Goal: Transaction & Acquisition: Purchase product/service

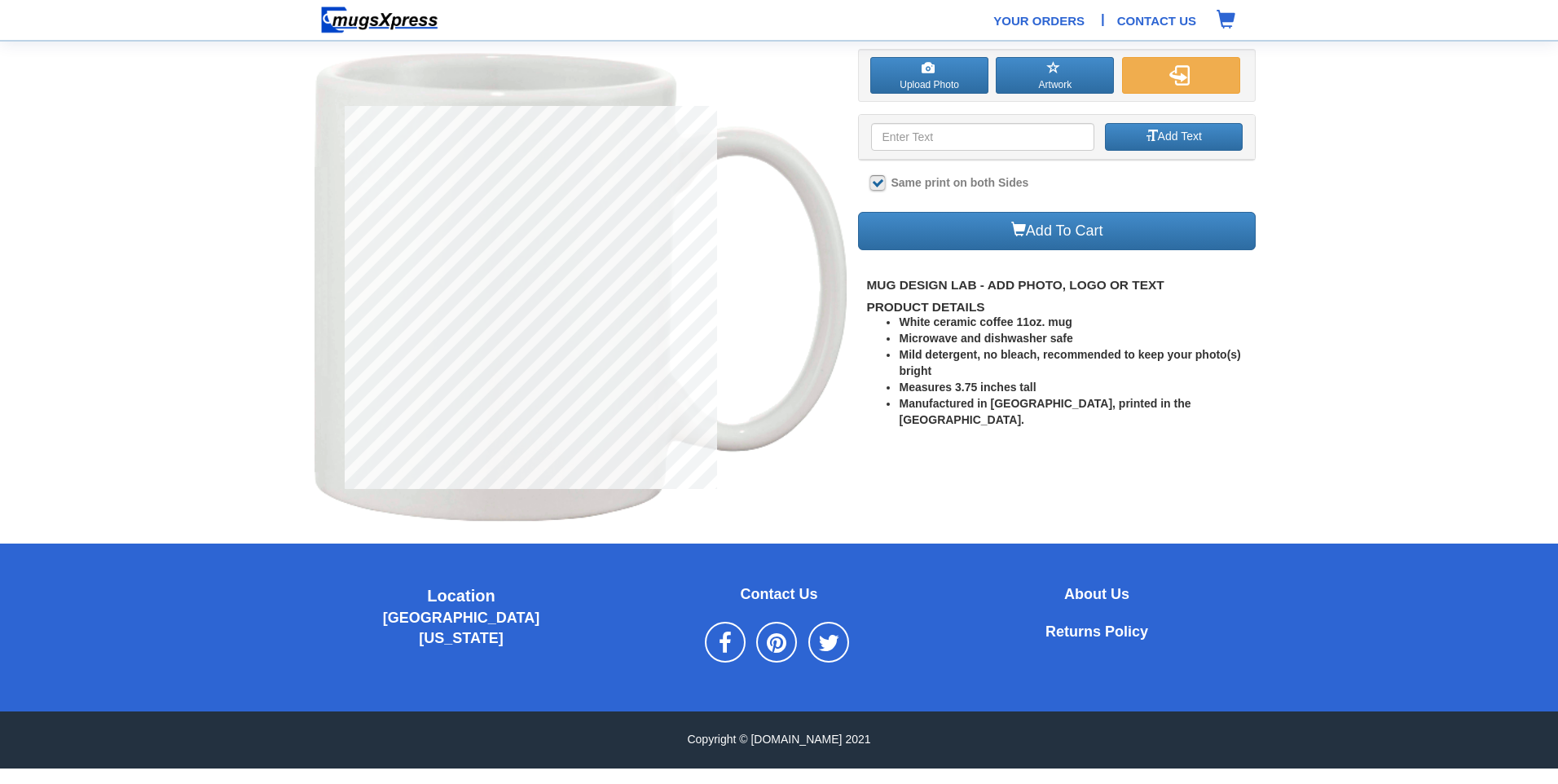
click at [985, 135] on input at bounding box center [982, 137] width 223 height 28
type input "Team Awesome"
click at [875, 183] on label at bounding box center [877, 183] width 15 height 15
click at [875, 183] on input "Same print on both Sides" at bounding box center [876, 183] width 10 height 10
checkbox input "false"
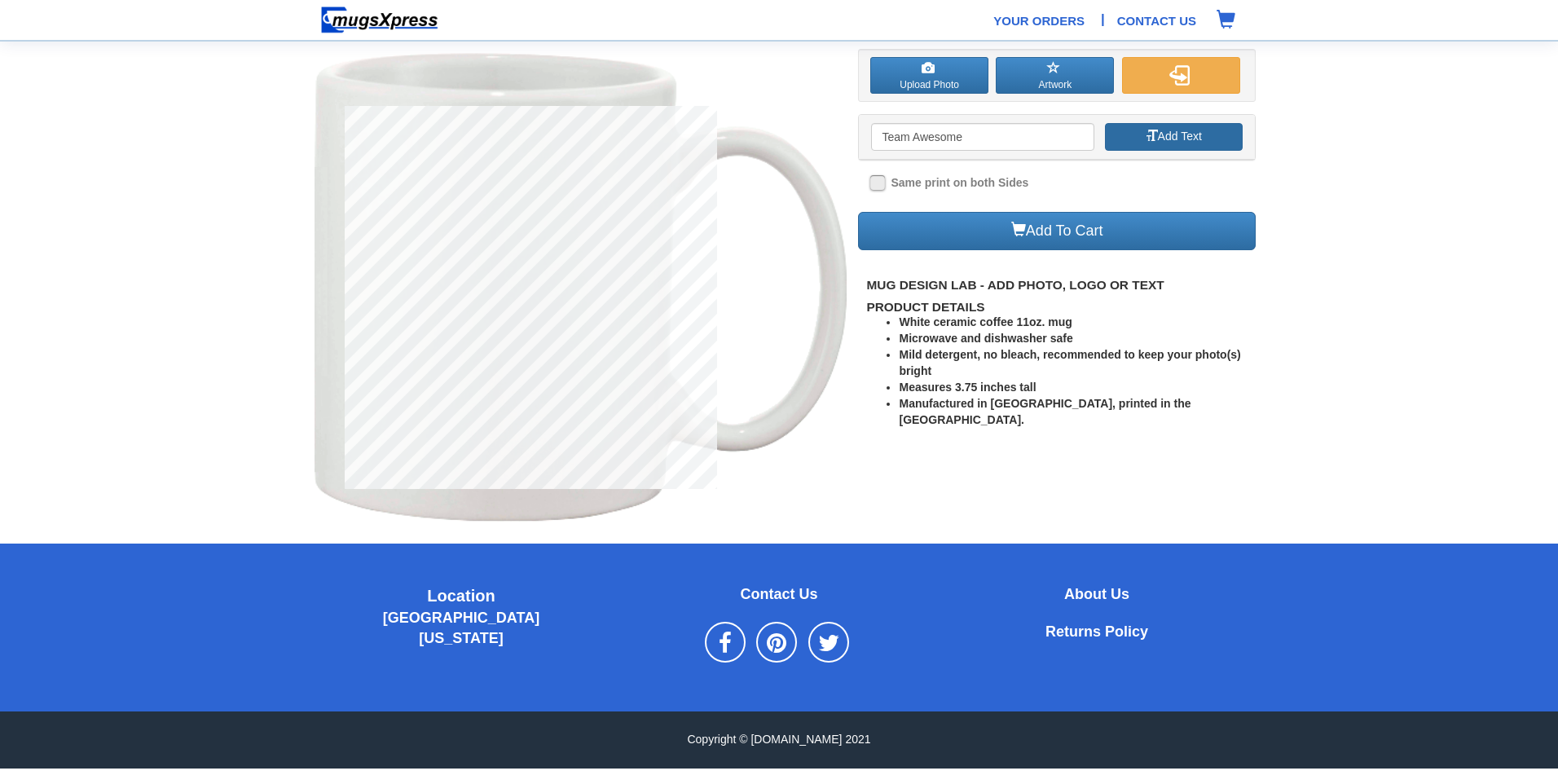
click at [1169, 141] on button "Add Text" at bounding box center [1174, 137] width 137 height 28
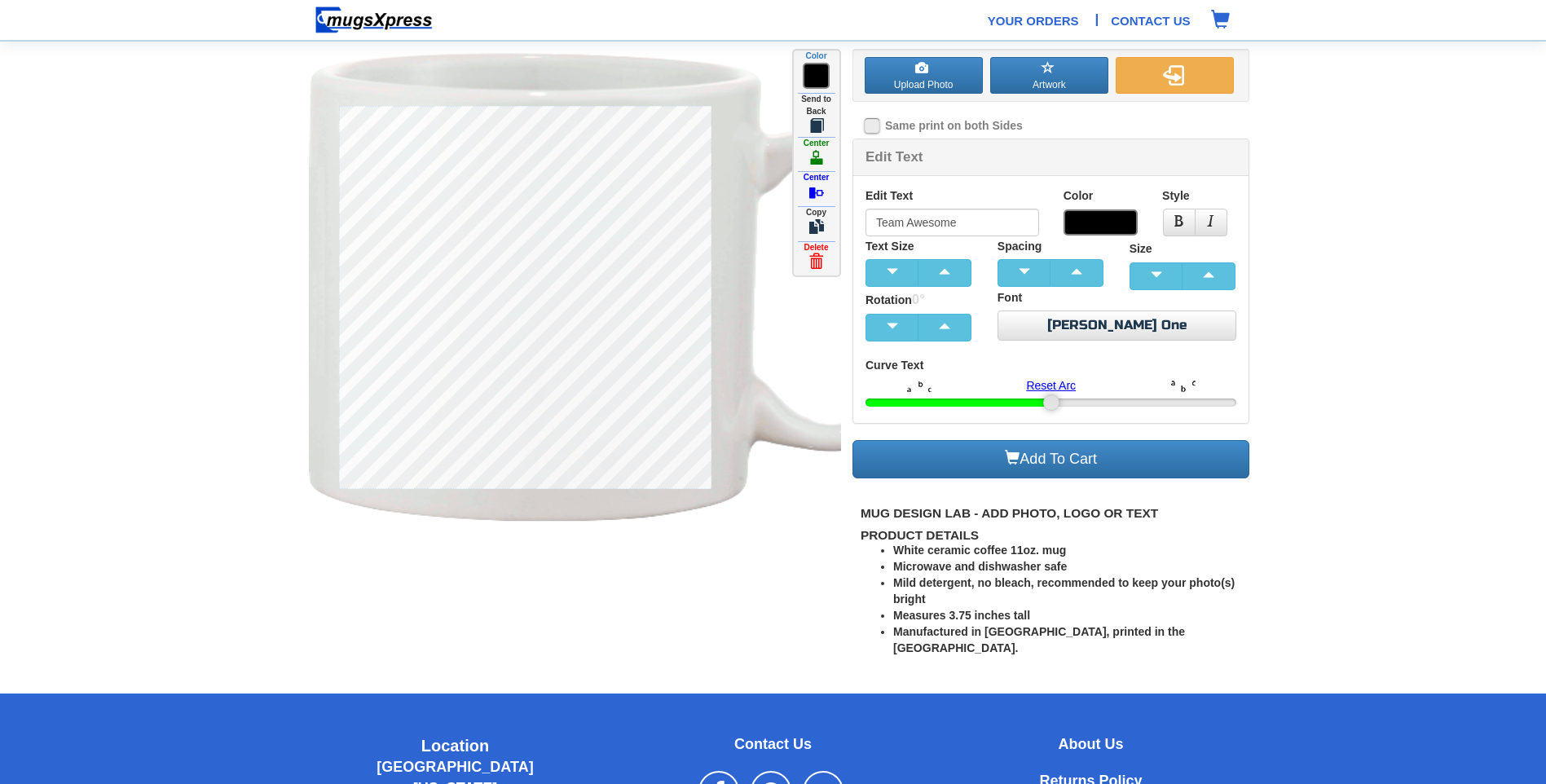
click at [960, 154] on div "Edit Text" at bounding box center [1051, 157] width 396 height 37
click at [963, 220] on input "Team Awesome" at bounding box center [953, 223] width 174 height 28
click at [940, 272] on span "button" at bounding box center [944, 271] width 32 height 11
click at [943, 274] on span "button" at bounding box center [944, 271] width 32 height 11
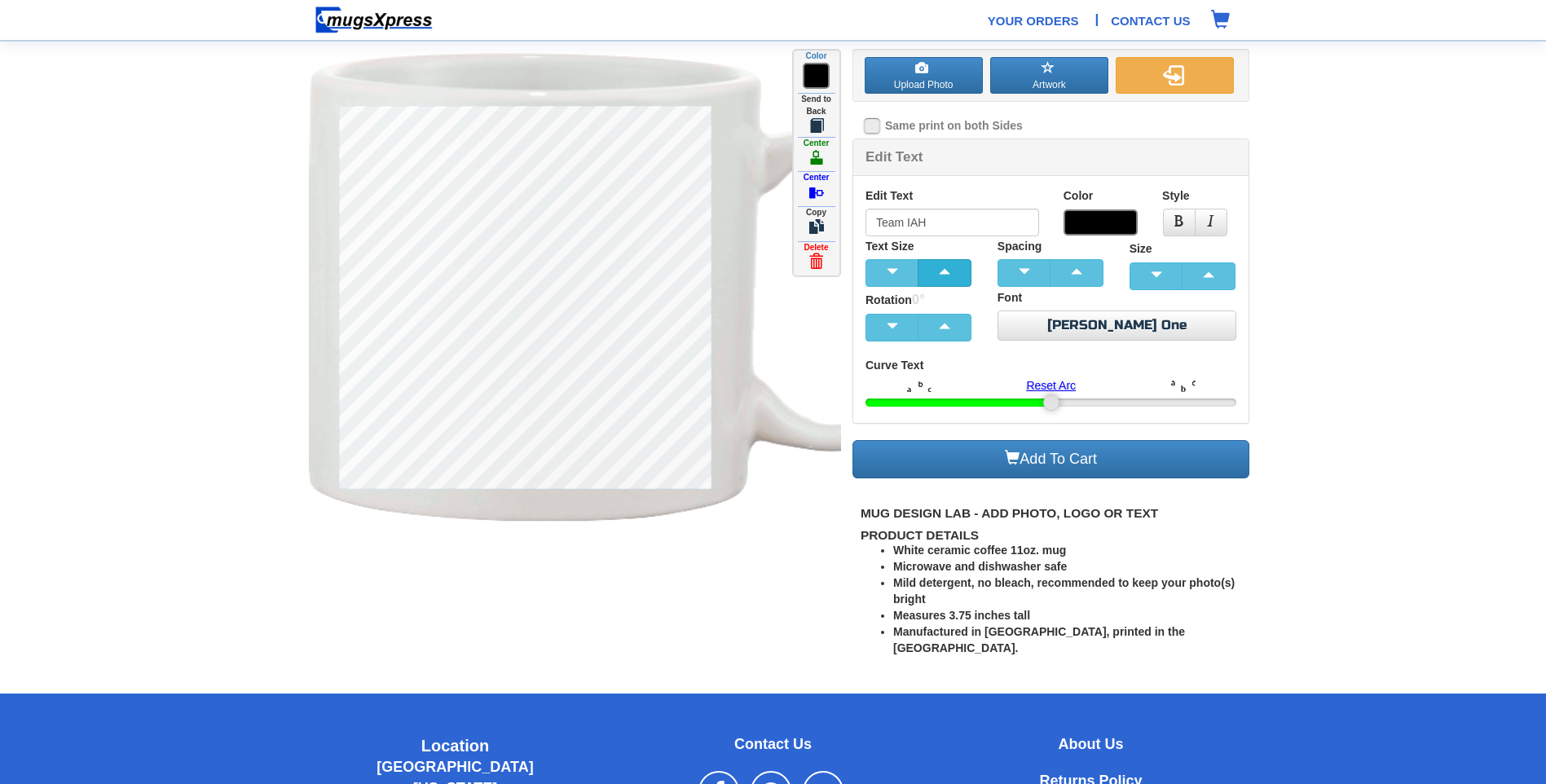
click at [943, 274] on span "button" at bounding box center [944, 271] width 32 height 11
click at [1116, 222] on span at bounding box center [1100, 223] width 74 height 26
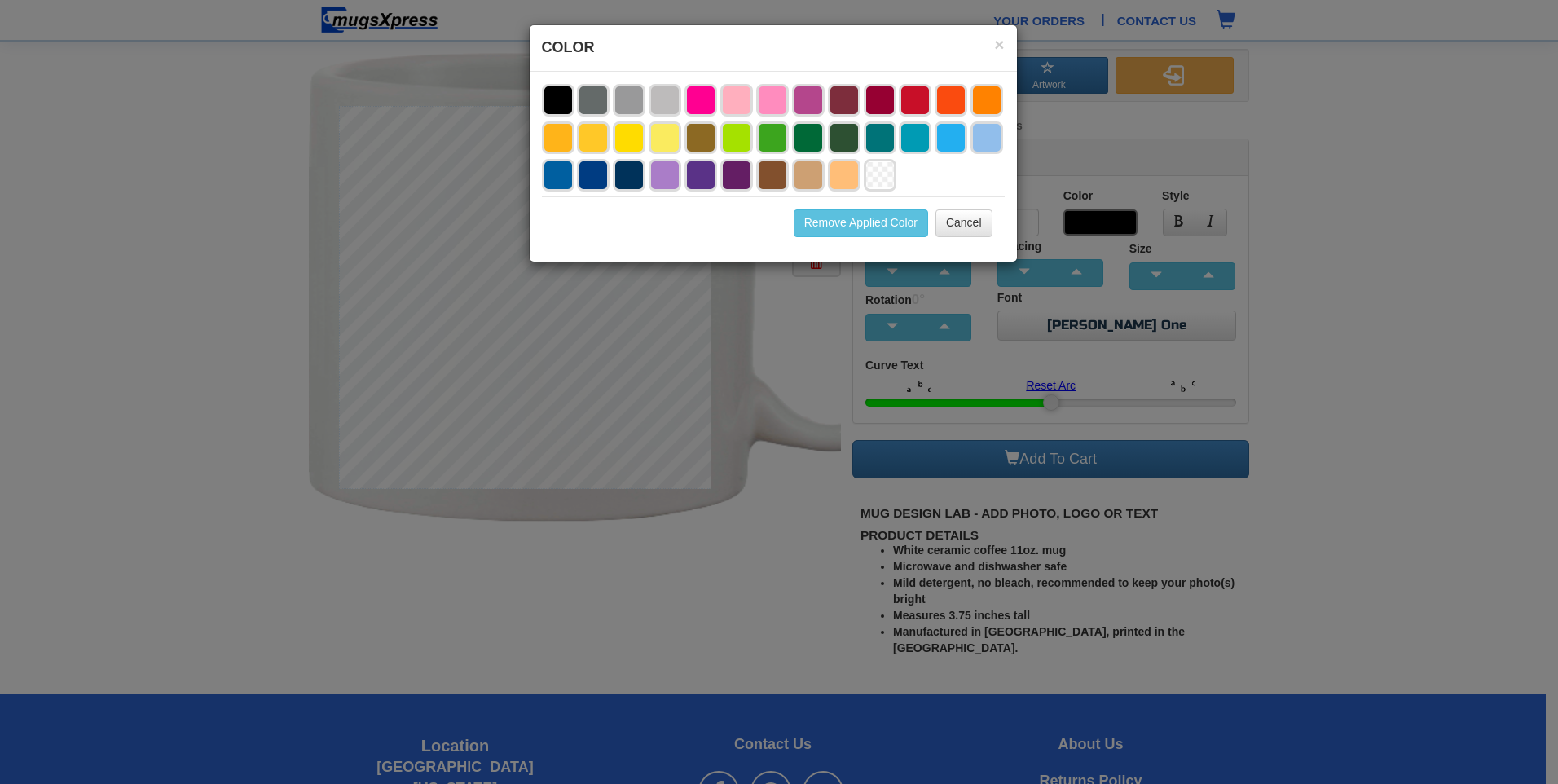
click at [916, 97] on li at bounding box center [915, 100] width 32 height 32
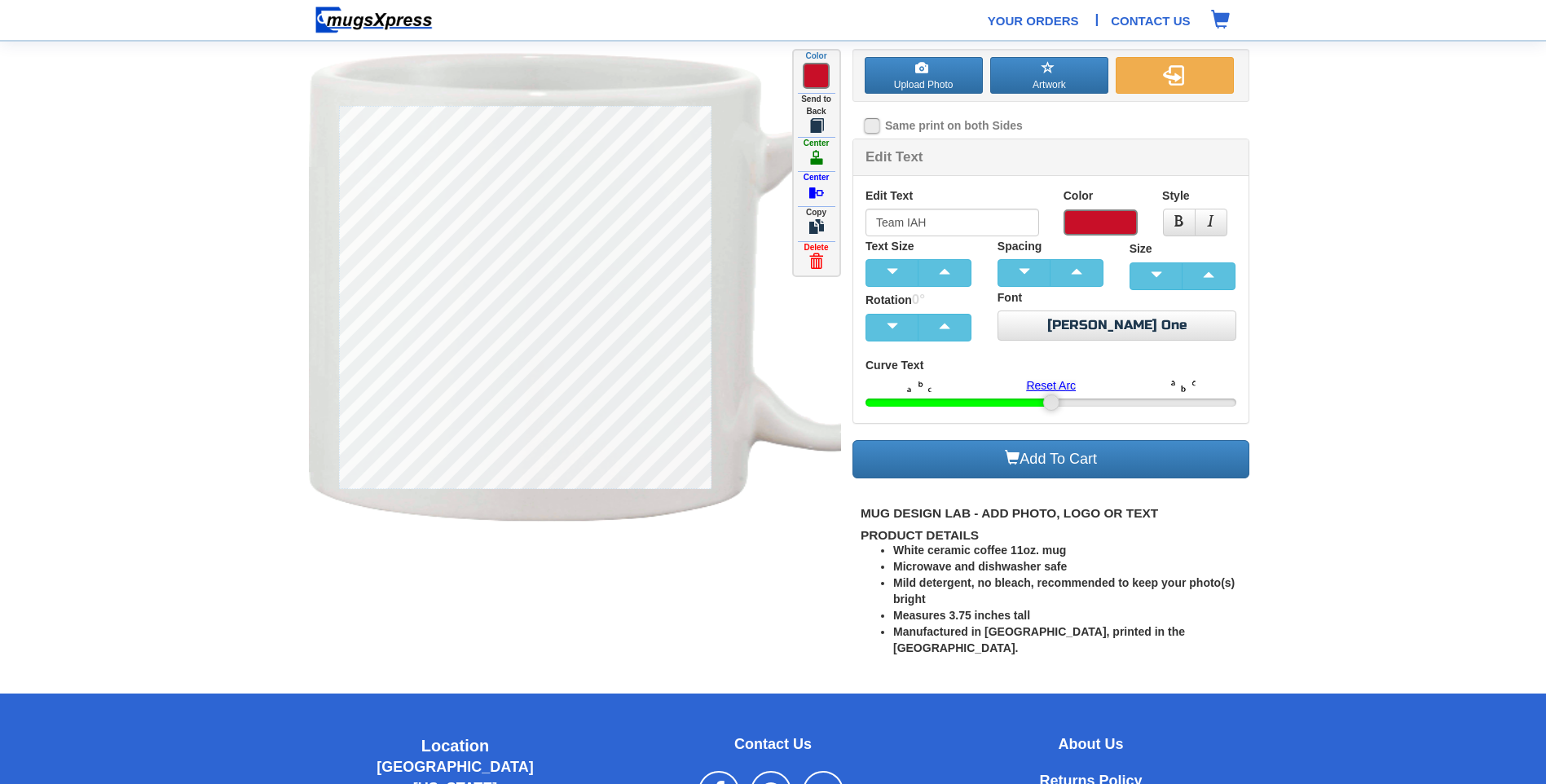
click at [1093, 215] on span at bounding box center [1100, 223] width 74 height 26
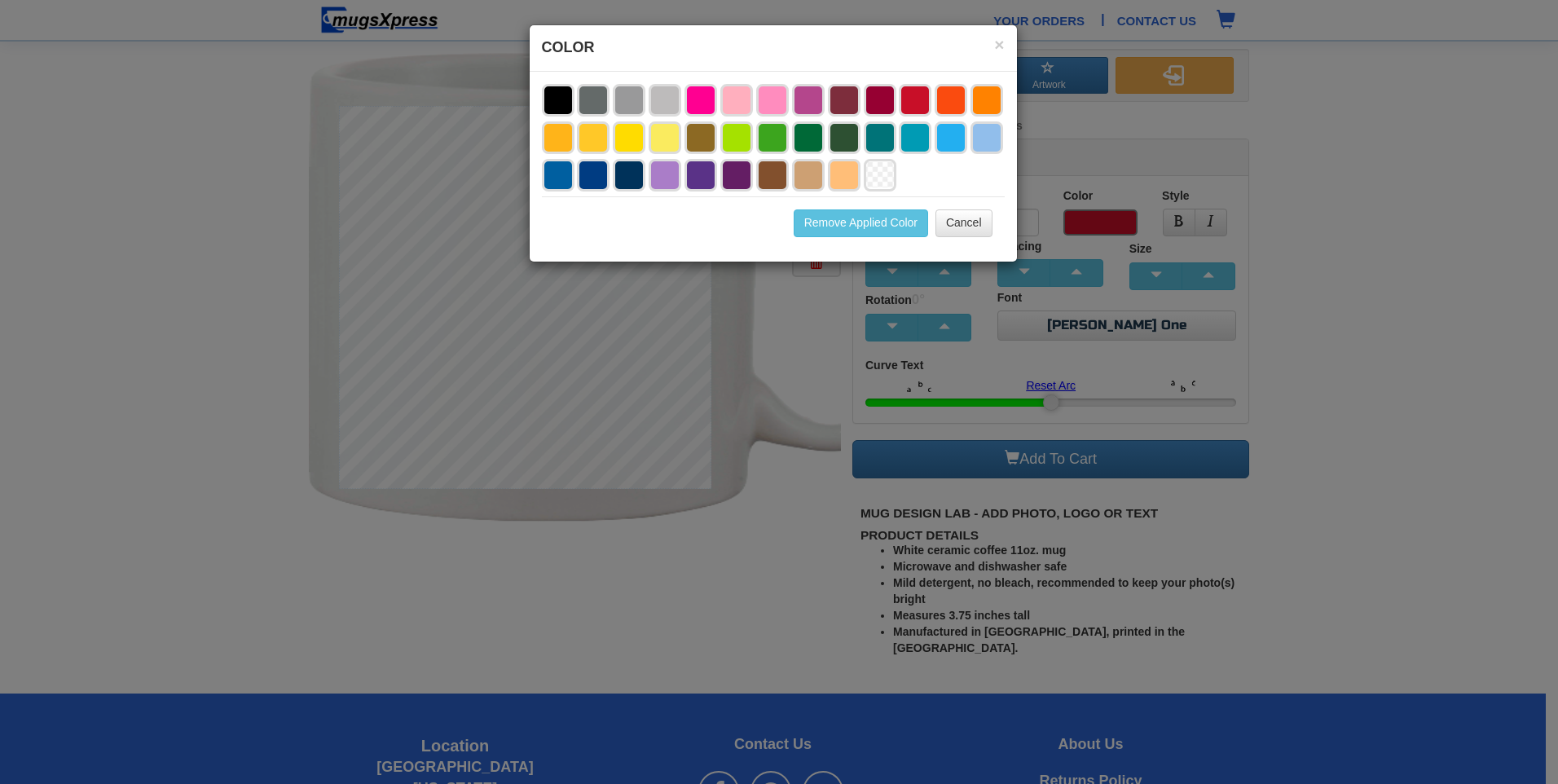
click at [629, 174] on li at bounding box center [629, 175] width 32 height 32
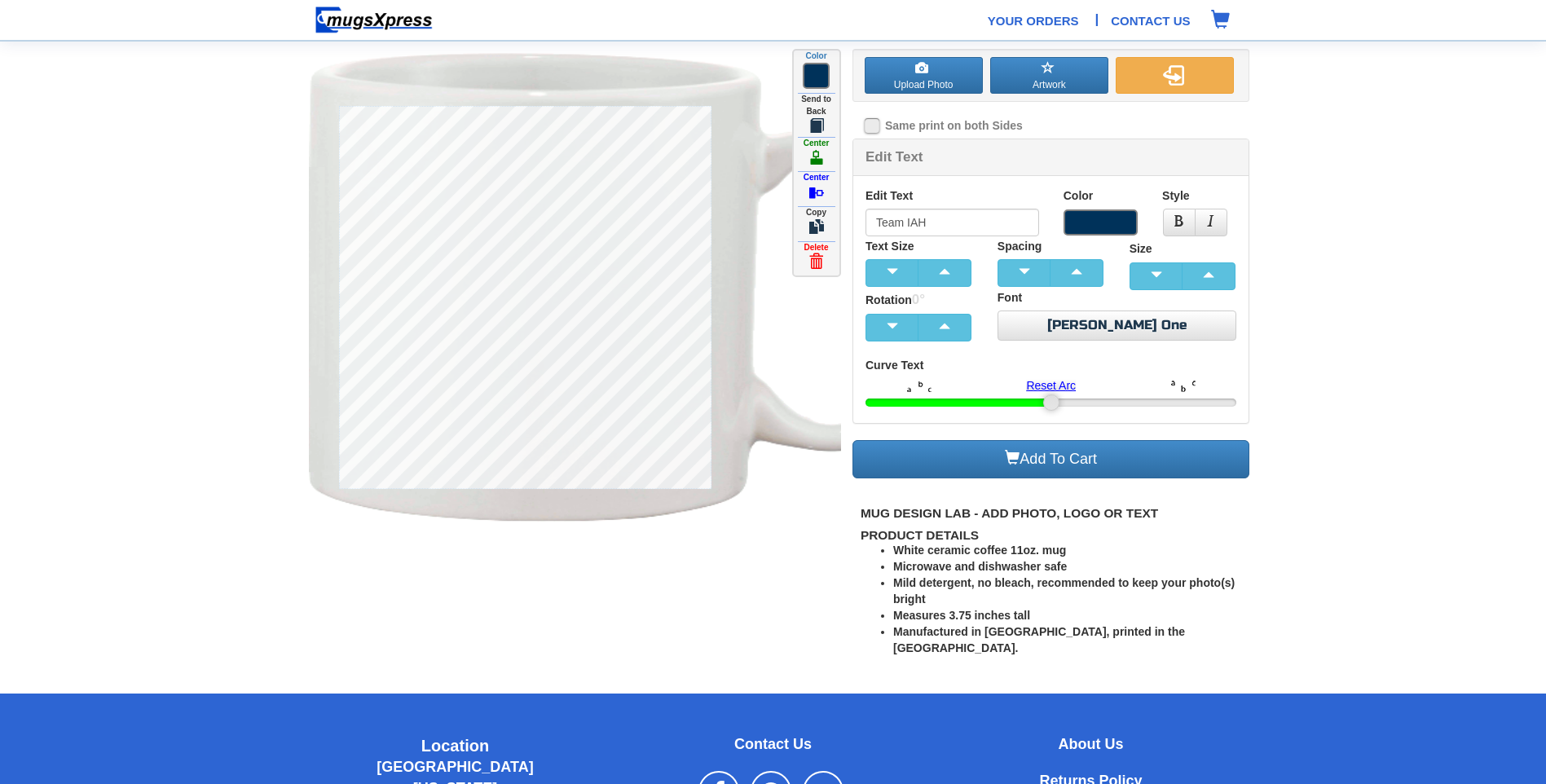
click at [1119, 224] on span at bounding box center [1100, 223] width 74 height 26
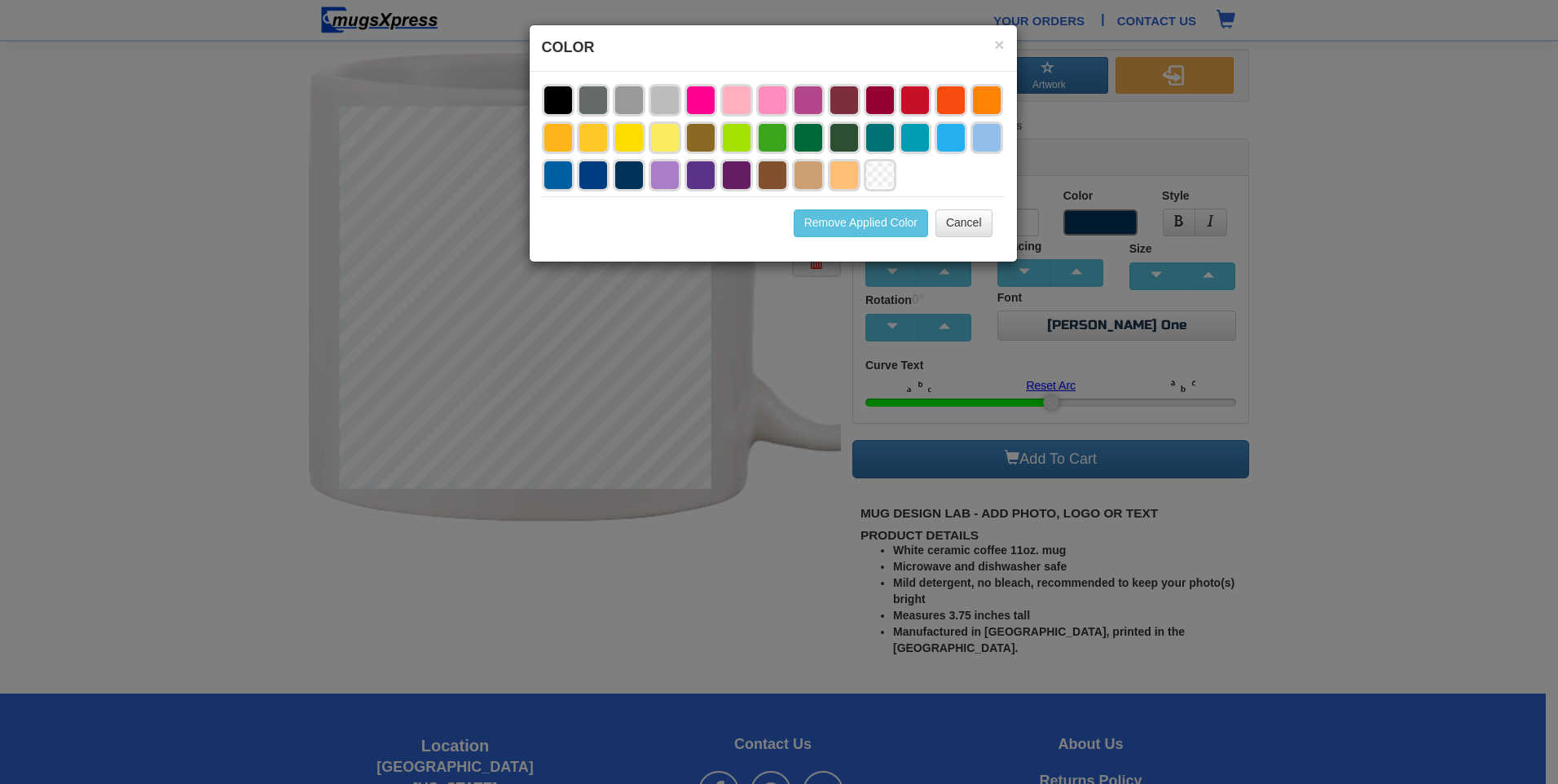
click at [565, 178] on li at bounding box center [557, 175] width 32 height 32
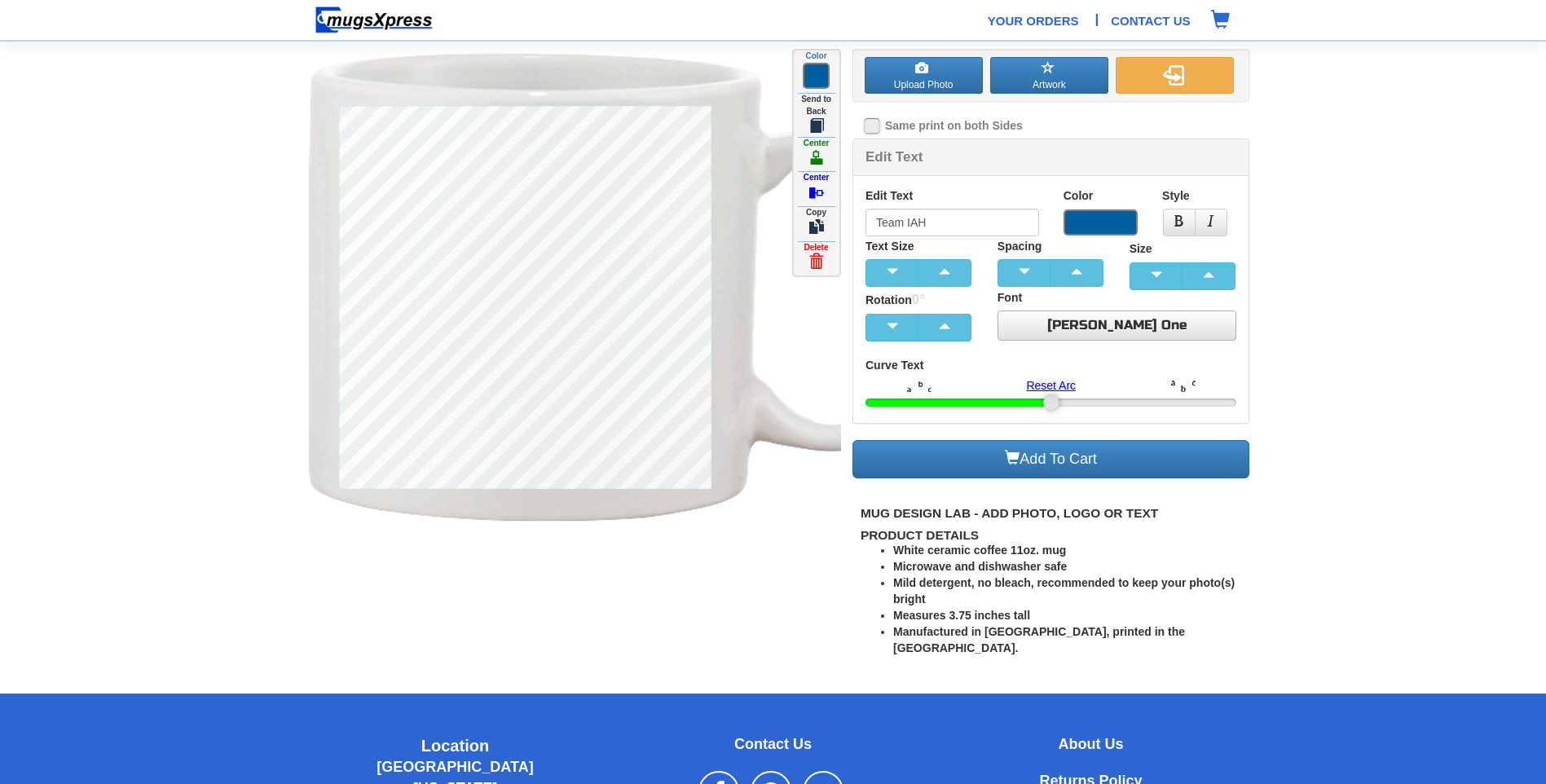
click at [1193, 329] on link "Russo One" at bounding box center [1117, 325] width 240 height 30
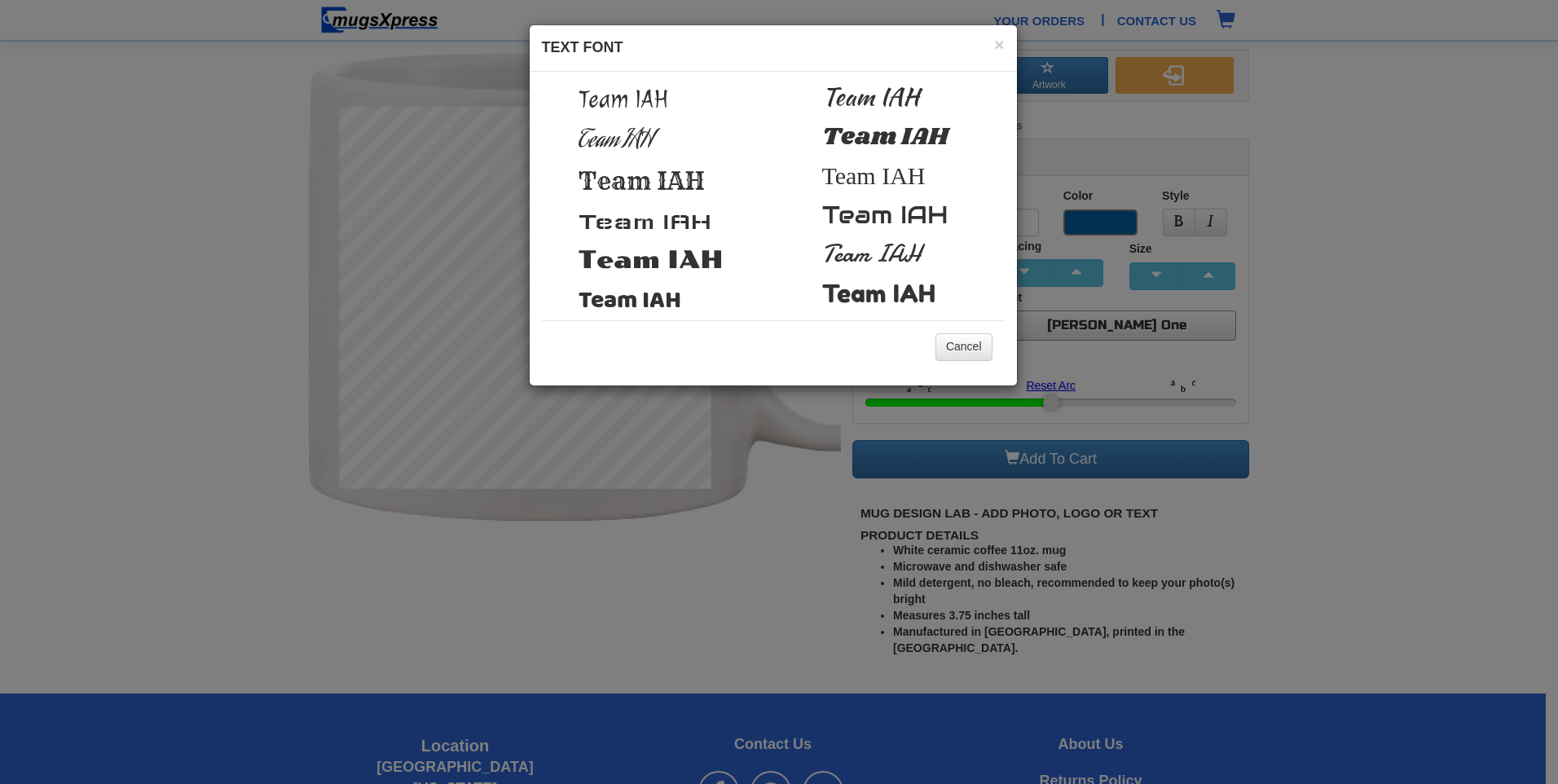
scroll to position [193, 0]
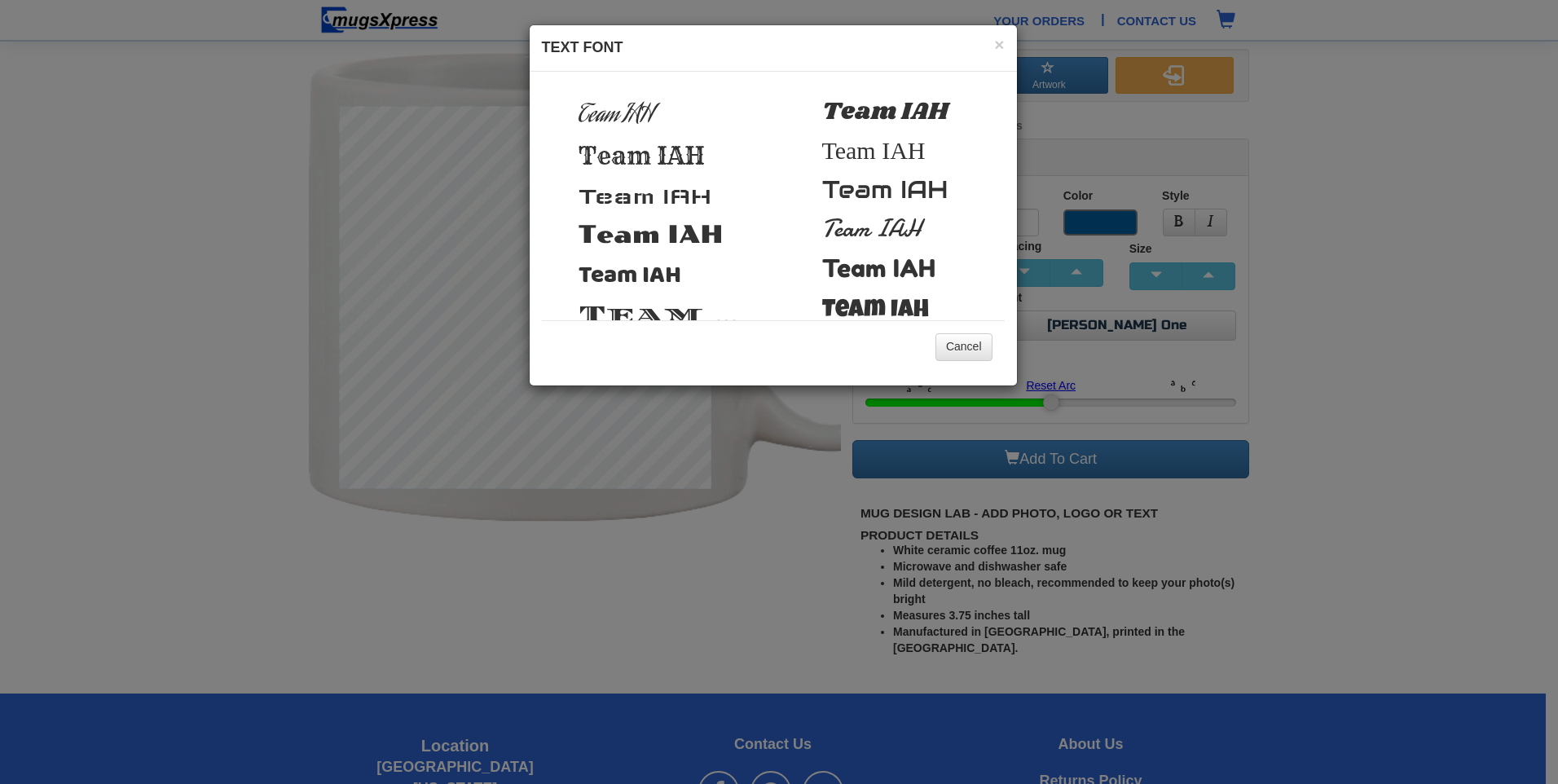
click at [687, 242] on span "Team IAH" at bounding box center [651, 235] width 145 height 30
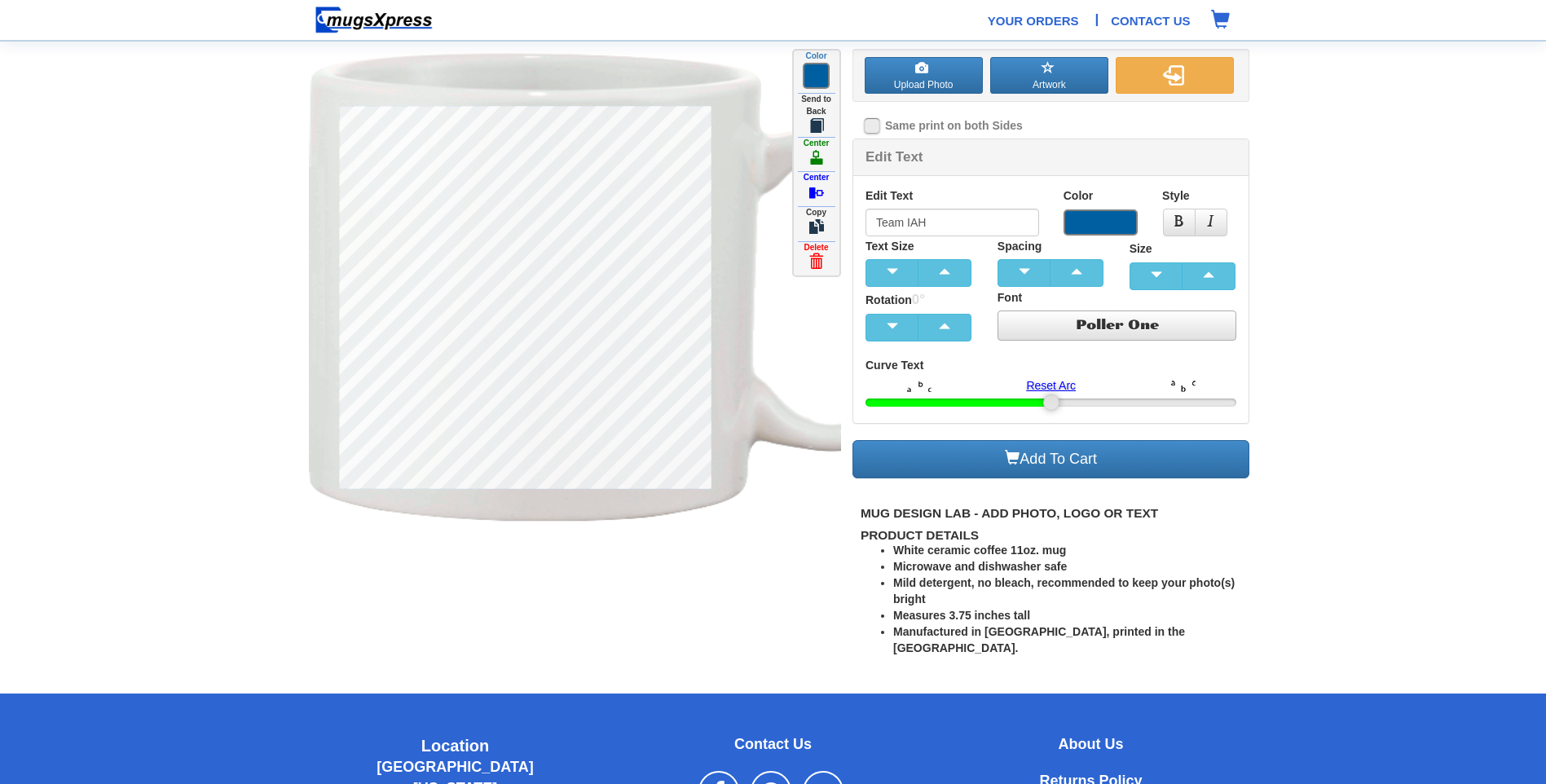
click at [1194, 332] on link "Poller One" at bounding box center [1117, 325] width 240 height 30
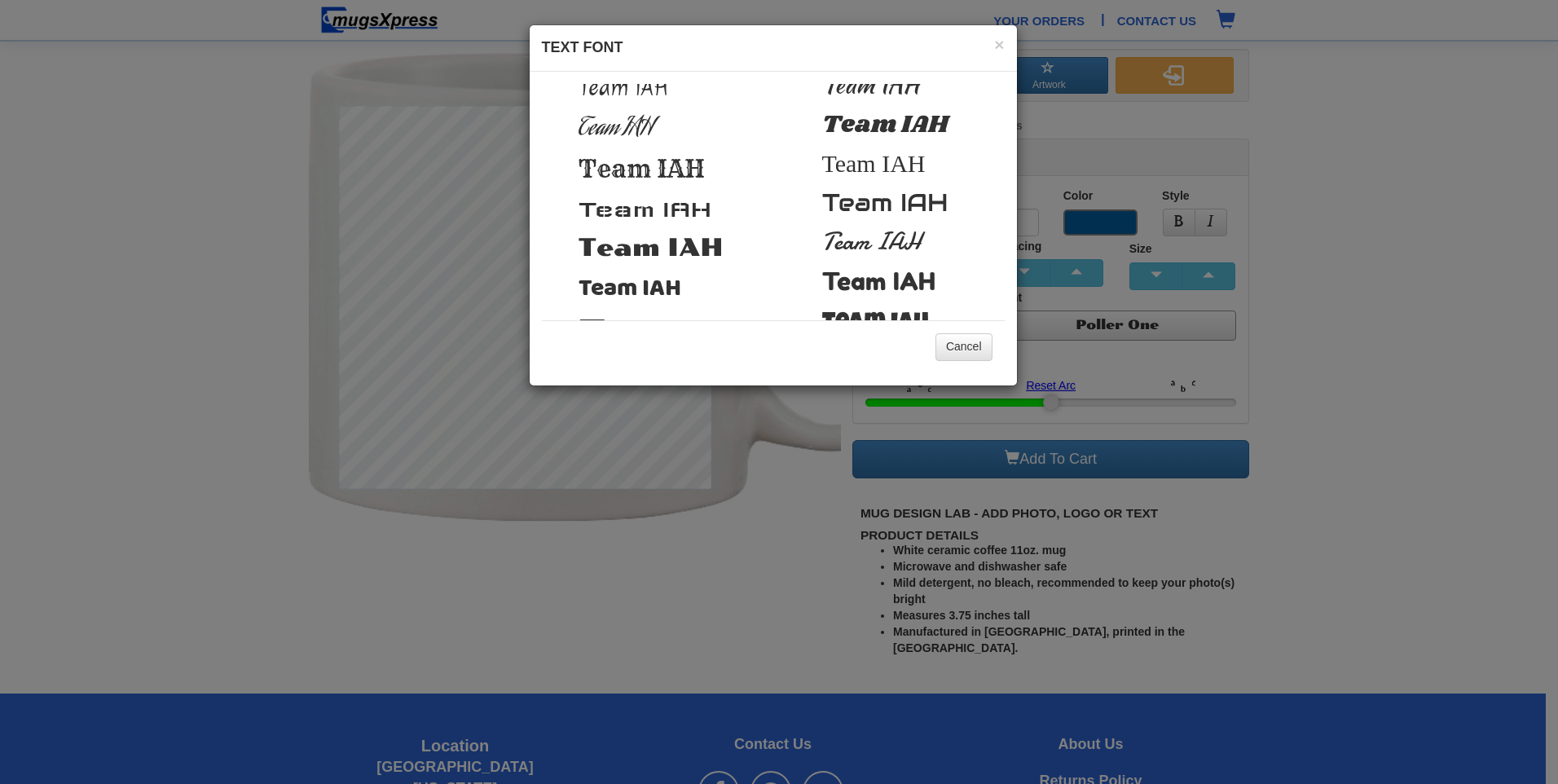
scroll to position [174, 0]
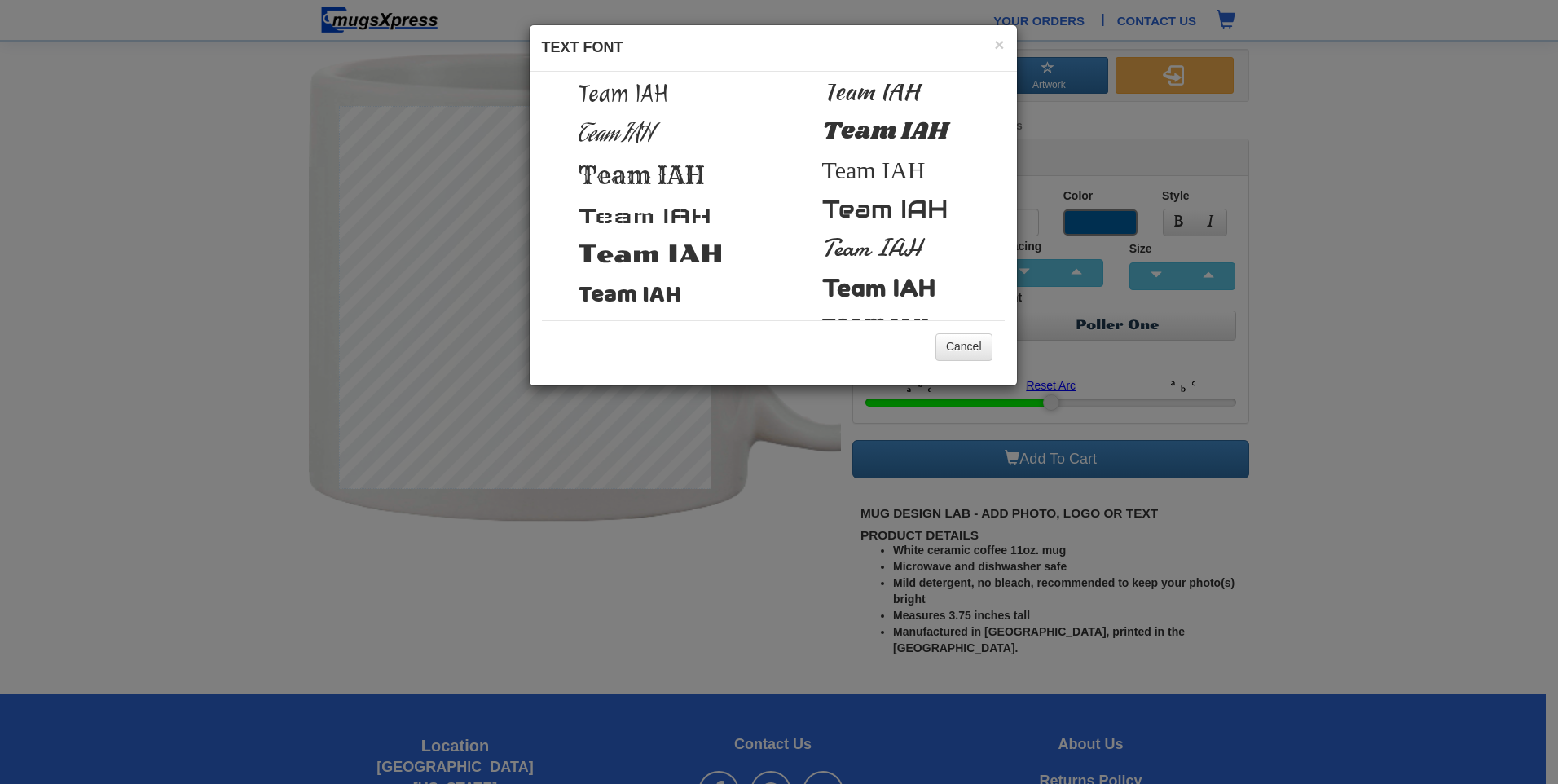
click at [711, 253] on span "Team IAH" at bounding box center [651, 255] width 145 height 30
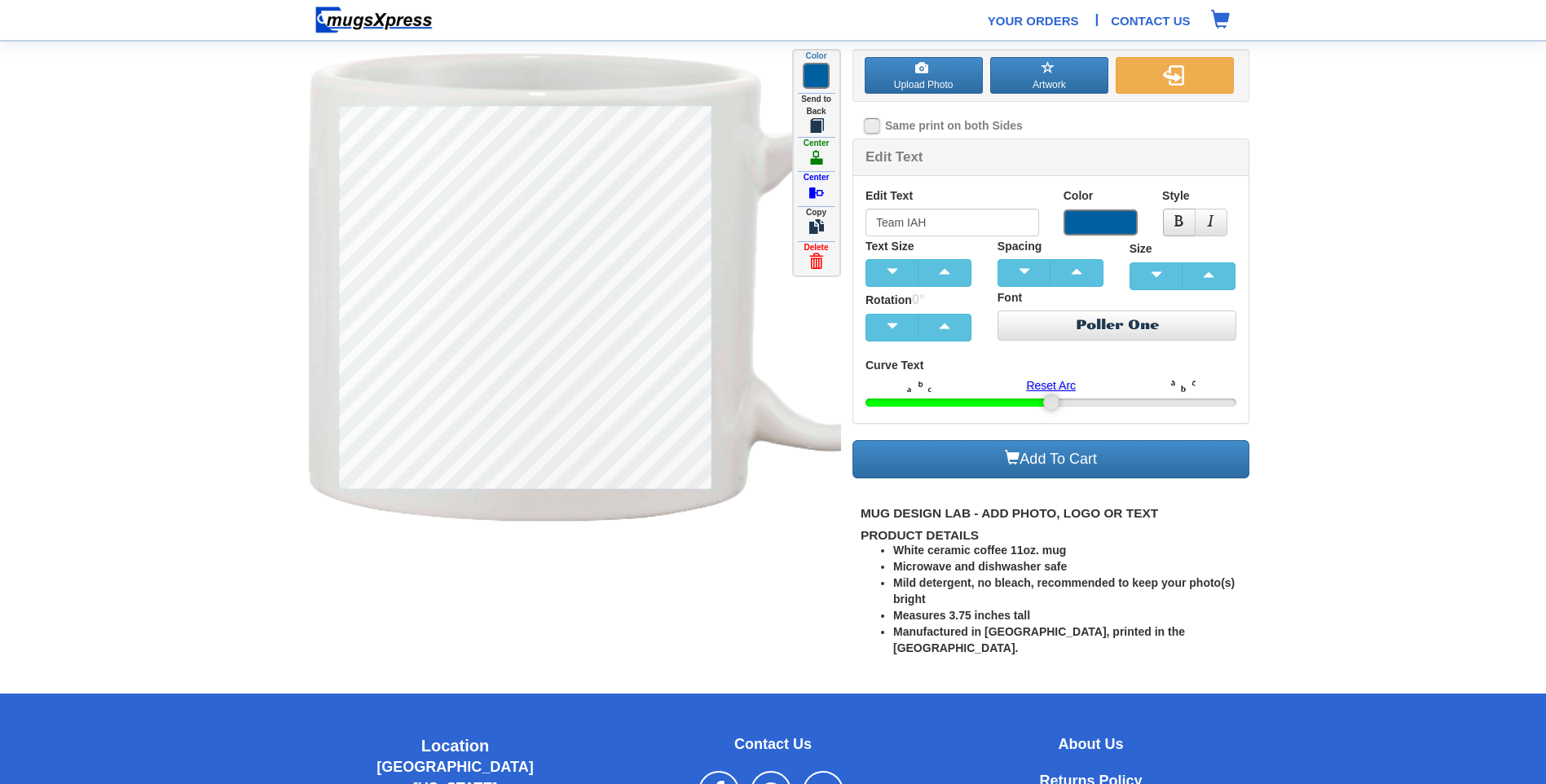
click at [1177, 228] on button "button" at bounding box center [1179, 223] width 32 height 28
click at [1210, 224] on span "button" at bounding box center [1210, 220] width 11 height 11
click at [1449, 236] on section "Upload Photo Artwork Front Back Click To Edit Click To Edit Color" at bounding box center [773, 338] width 1546 height 677
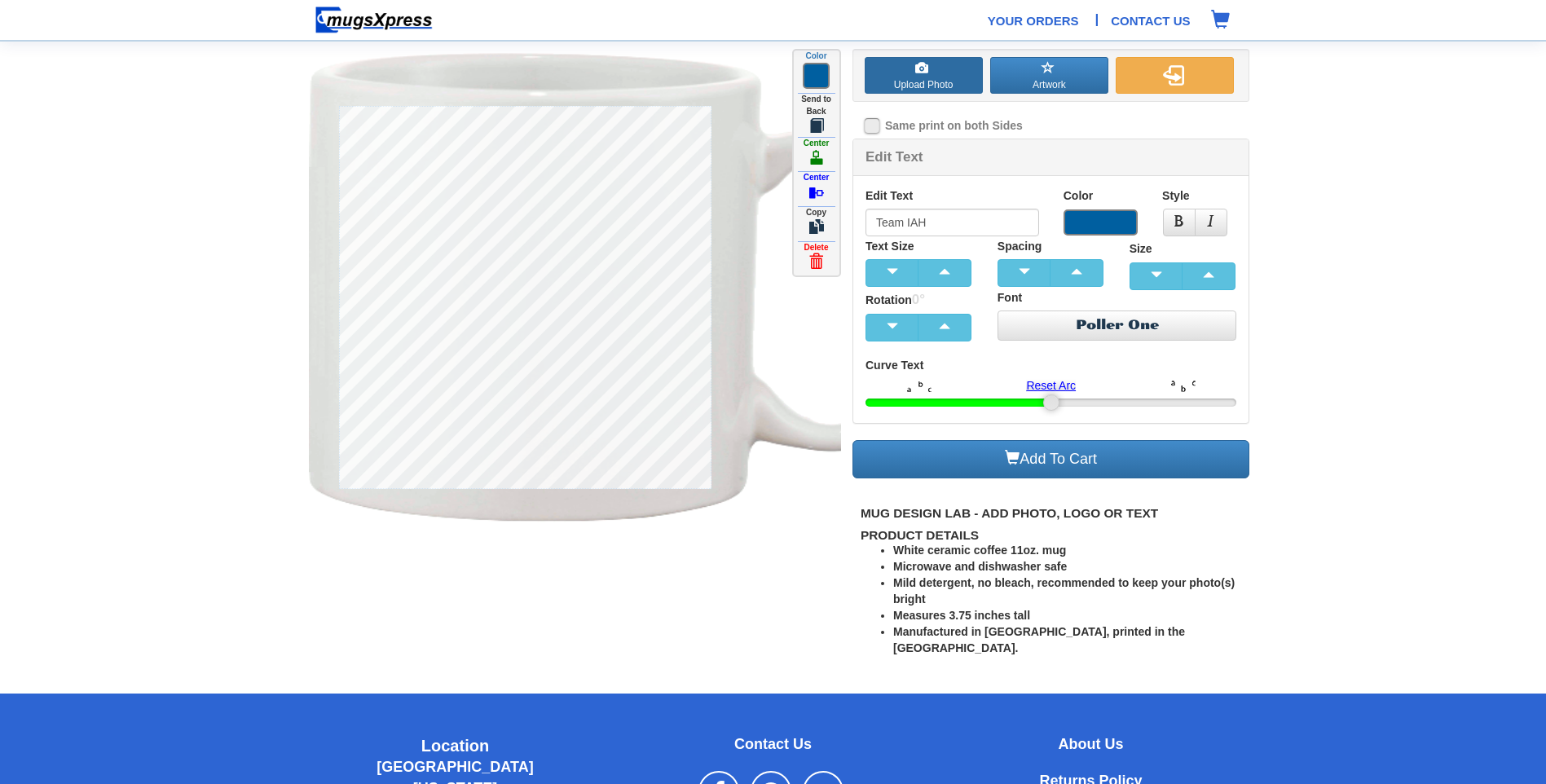
click at [923, 72] on span at bounding box center [922, 68] width 13 height 13
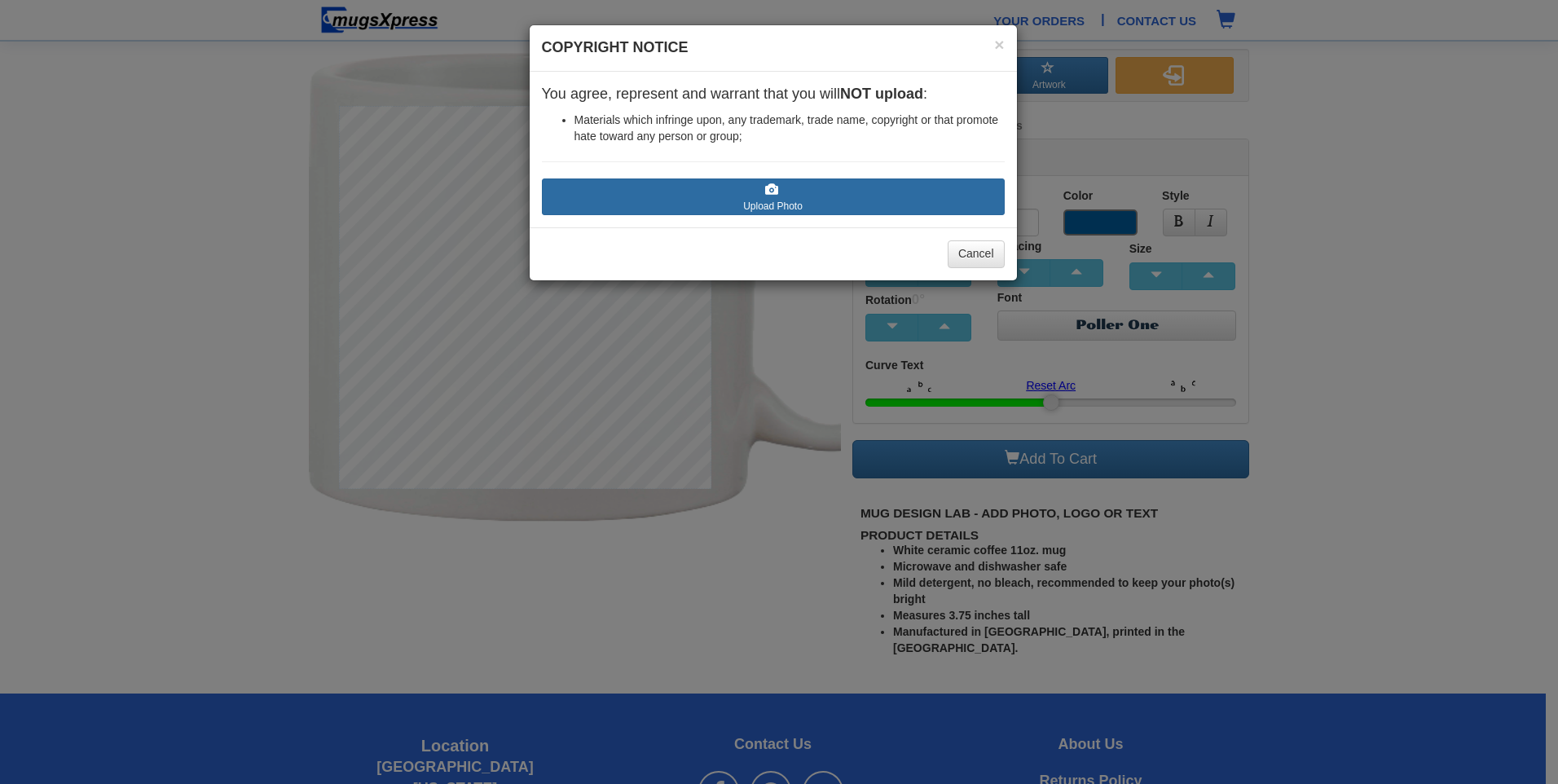
click at [782, 204] on label "Upload Photo" at bounding box center [773, 196] width 463 height 37
click at [732, 214] on input "Upload Photo" at bounding box center [639, 222] width 185 height 17
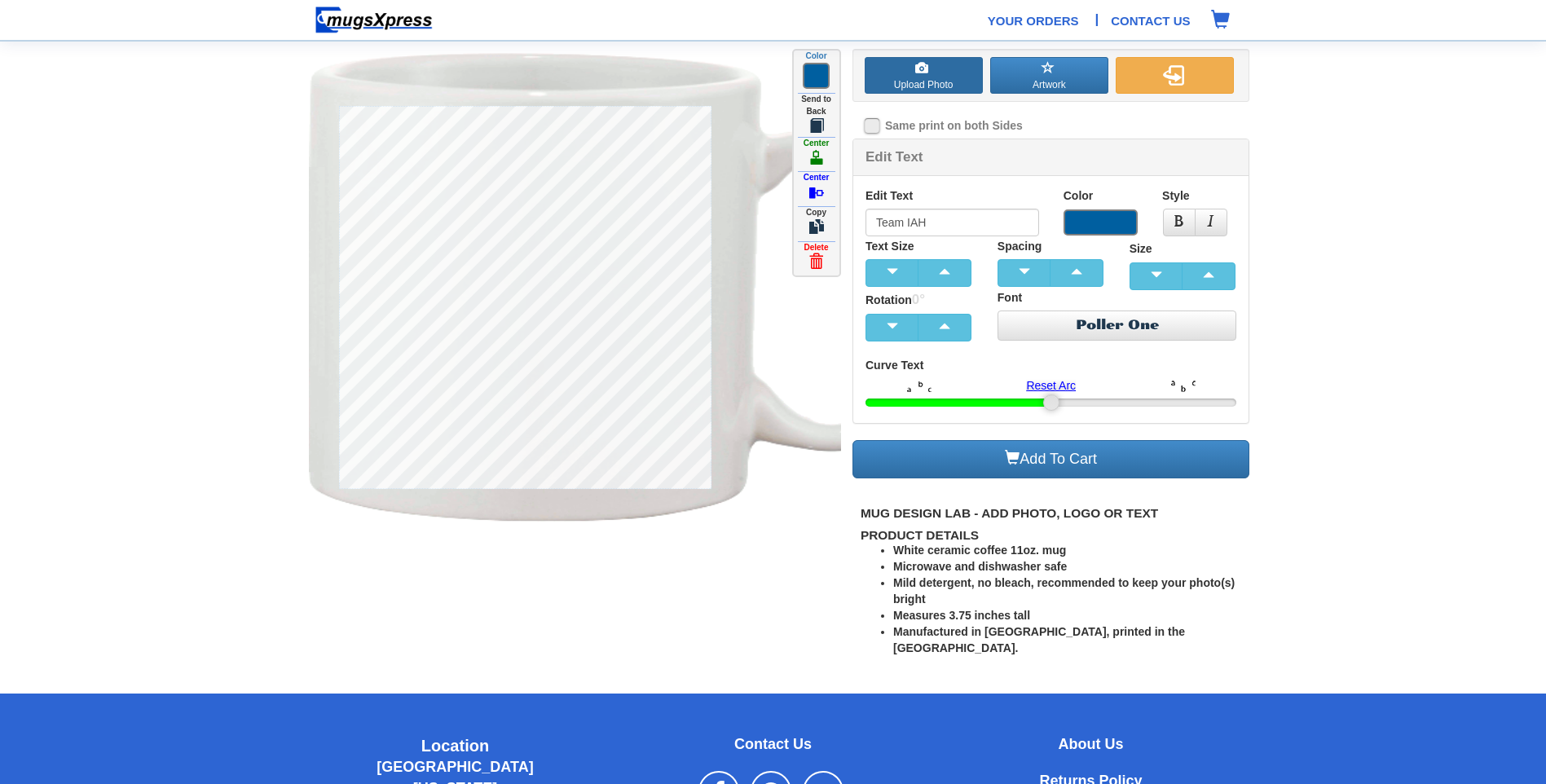
click at [945, 71] on label "Upload Photo" at bounding box center [924, 76] width 118 height 37
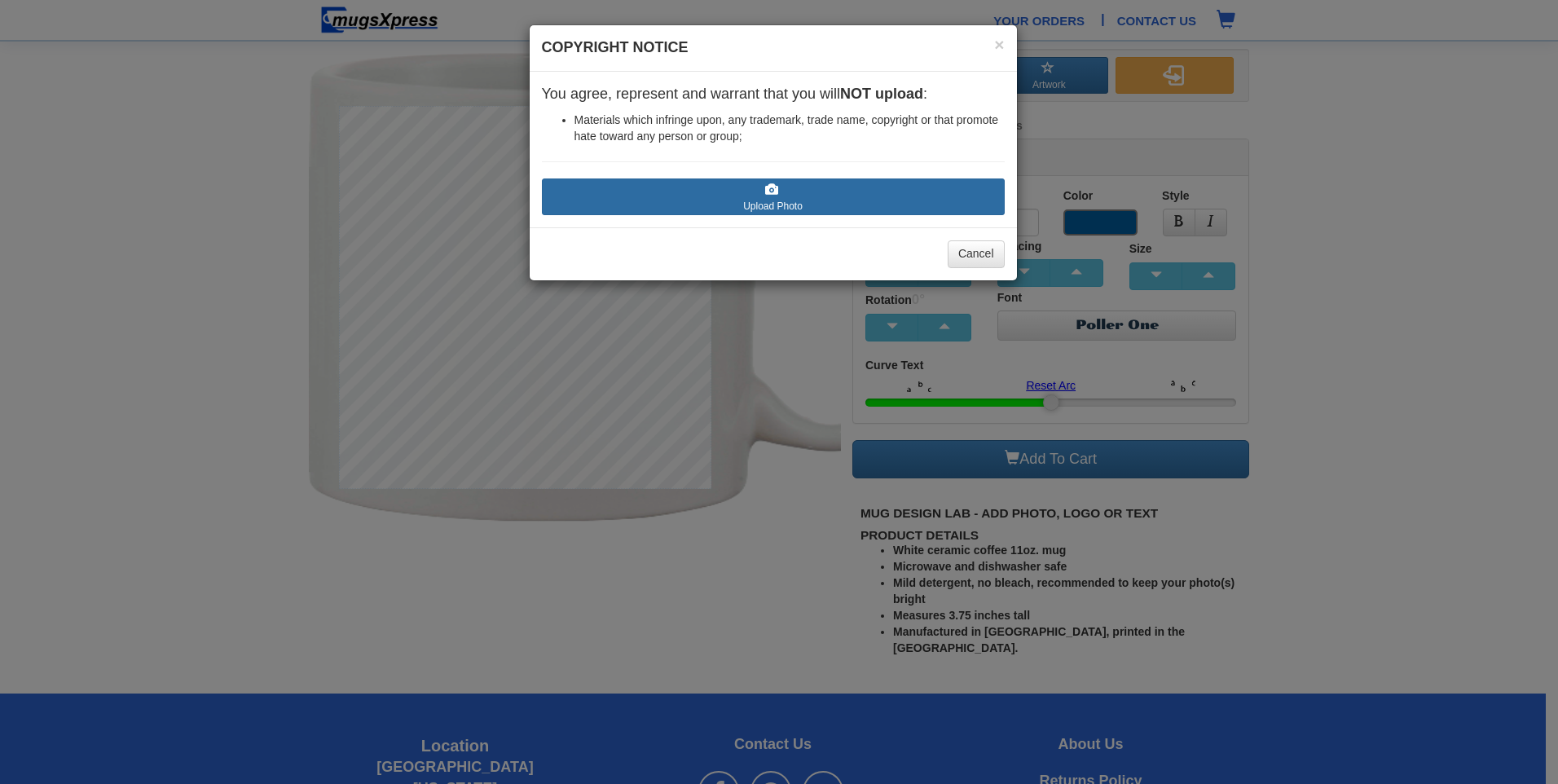
click at [796, 196] on label "Upload Photo" at bounding box center [773, 196] width 463 height 37
click at [732, 214] on input "Upload Photo" at bounding box center [639, 222] width 185 height 17
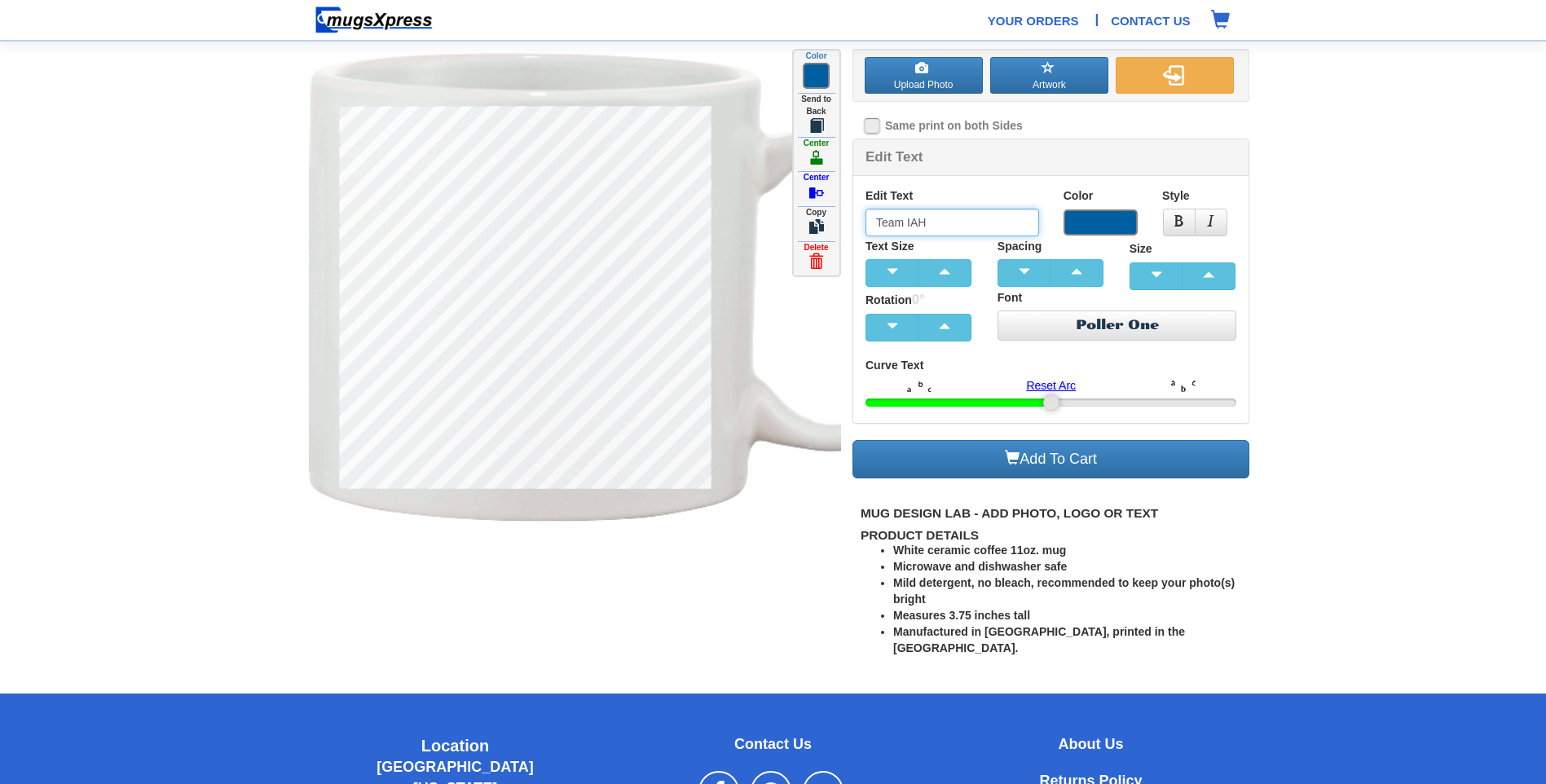
click at [950, 227] on input "Team IAH" at bounding box center [953, 223] width 174 height 28
type input "T"
click at [880, 227] on input at bounding box center [953, 223] width 174 height 28
drag, startPoint x: 717, startPoint y: 171, endPoint x: 633, endPoint y: 55, distance: 143.2
click at [635, 53] on img at bounding box center [641, 288] width 665 height 478
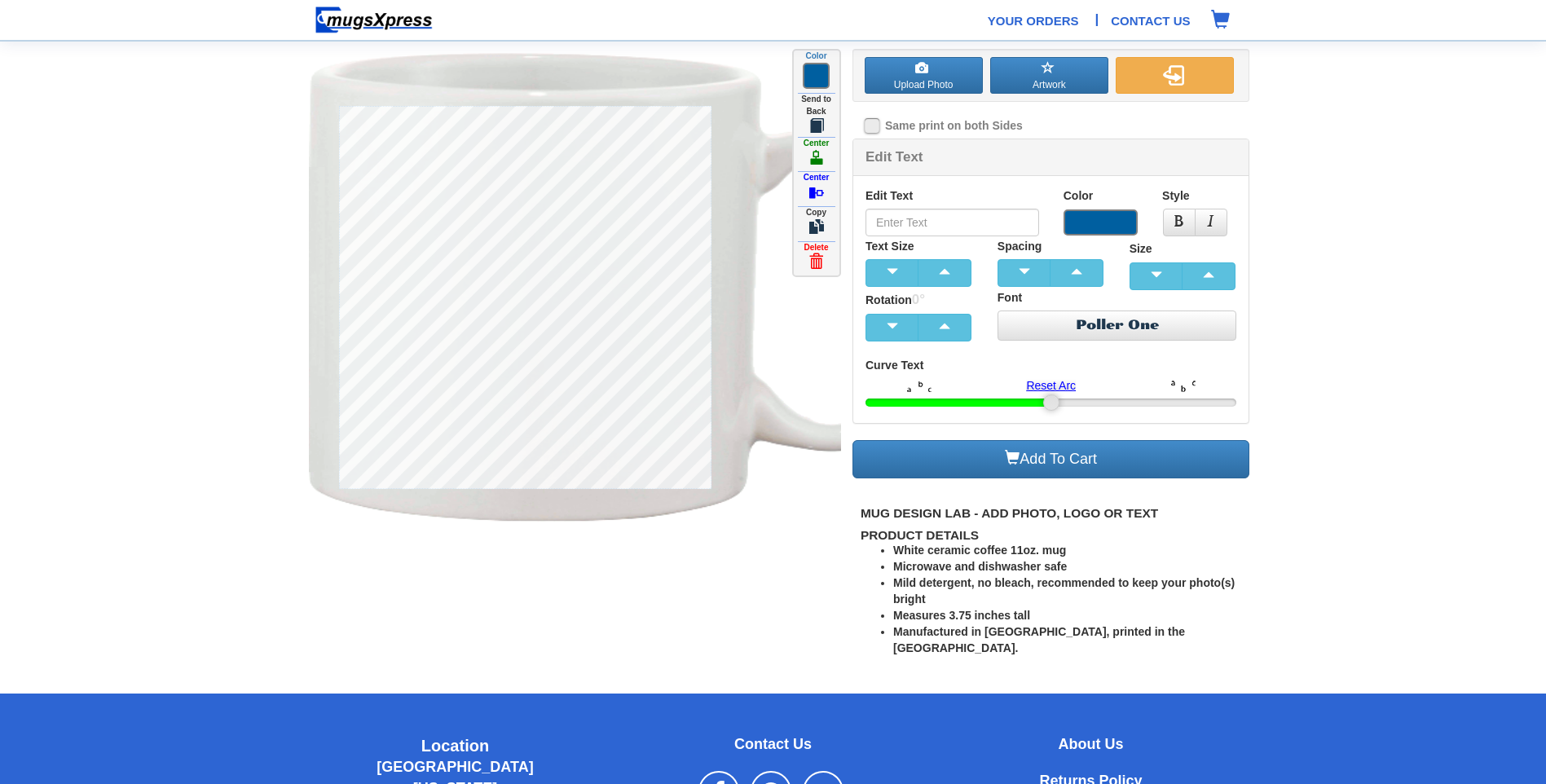
click at [697, 35] on body "Your Orders | Contact Us Upload Photo Artwork Front Back Color" at bounding box center [773, 459] width 1546 height 918
click at [1099, 223] on span at bounding box center [1100, 223] width 74 height 26
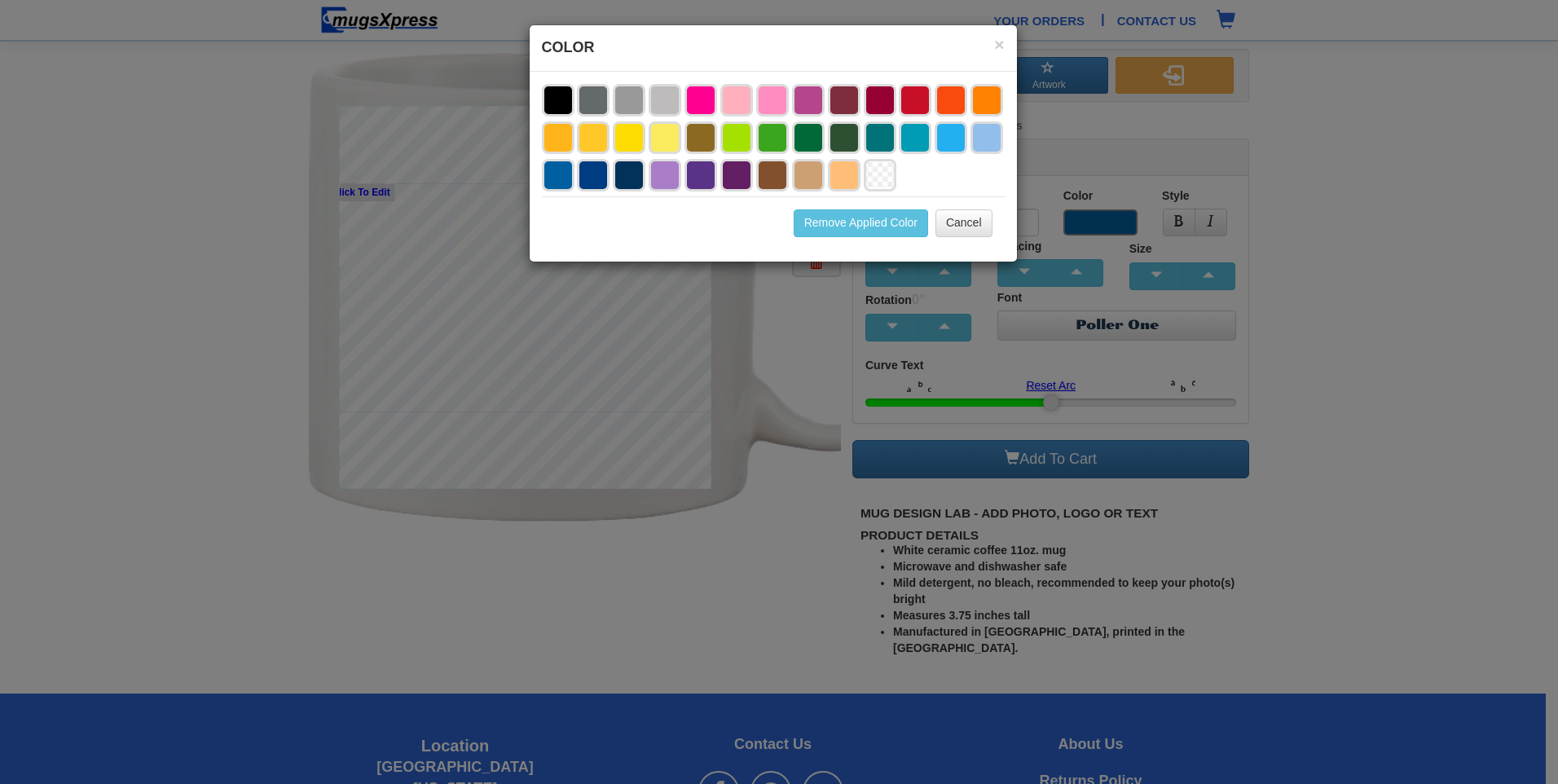
drag, startPoint x: 880, startPoint y: 174, endPoint x: 932, endPoint y: 80, distance: 107.4
click at [880, 176] on li at bounding box center [880, 175] width 32 height 32
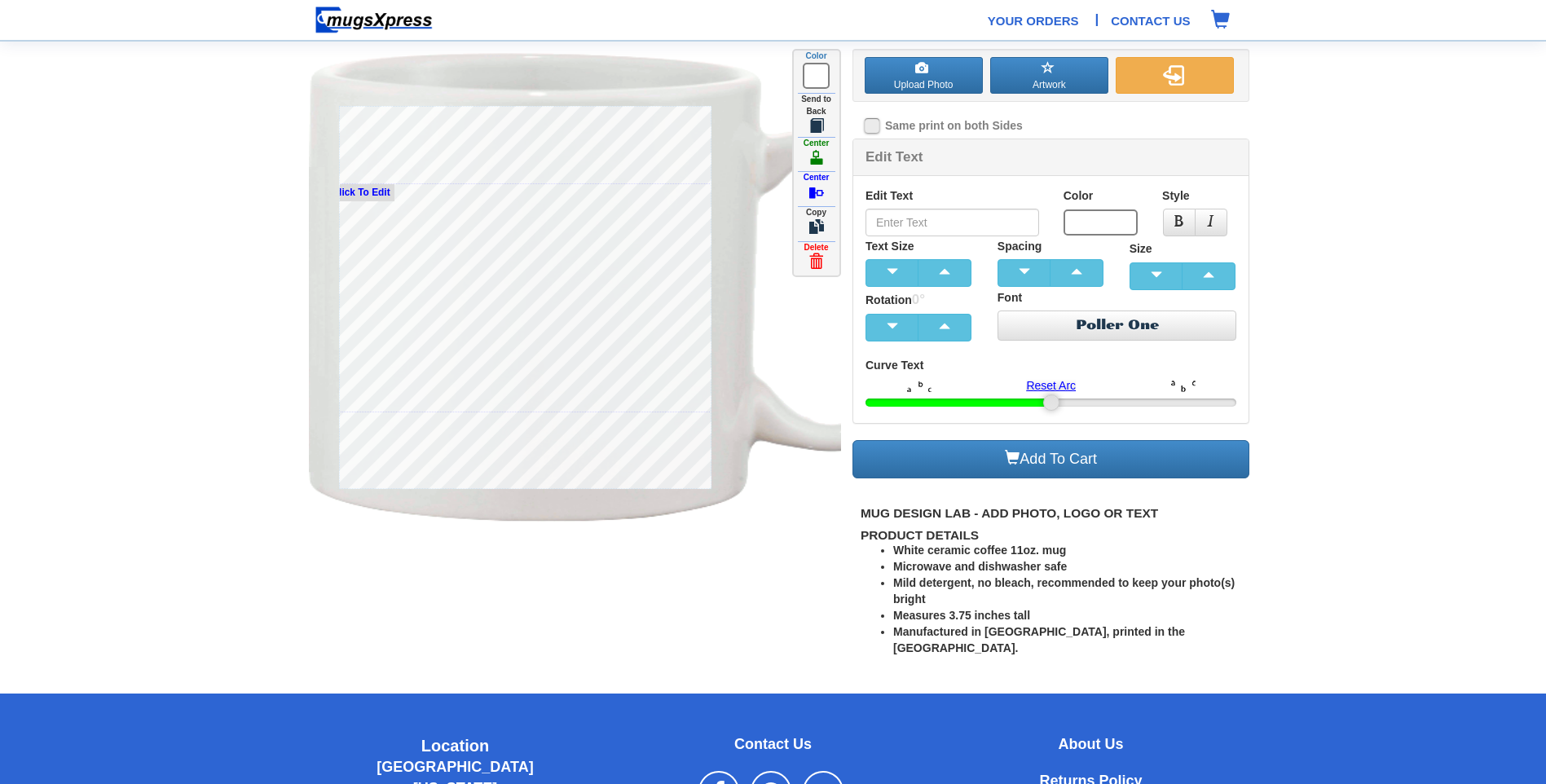
click at [377, 190] on small "Click To Edit" at bounding box center [362, 193] width 66 height 17
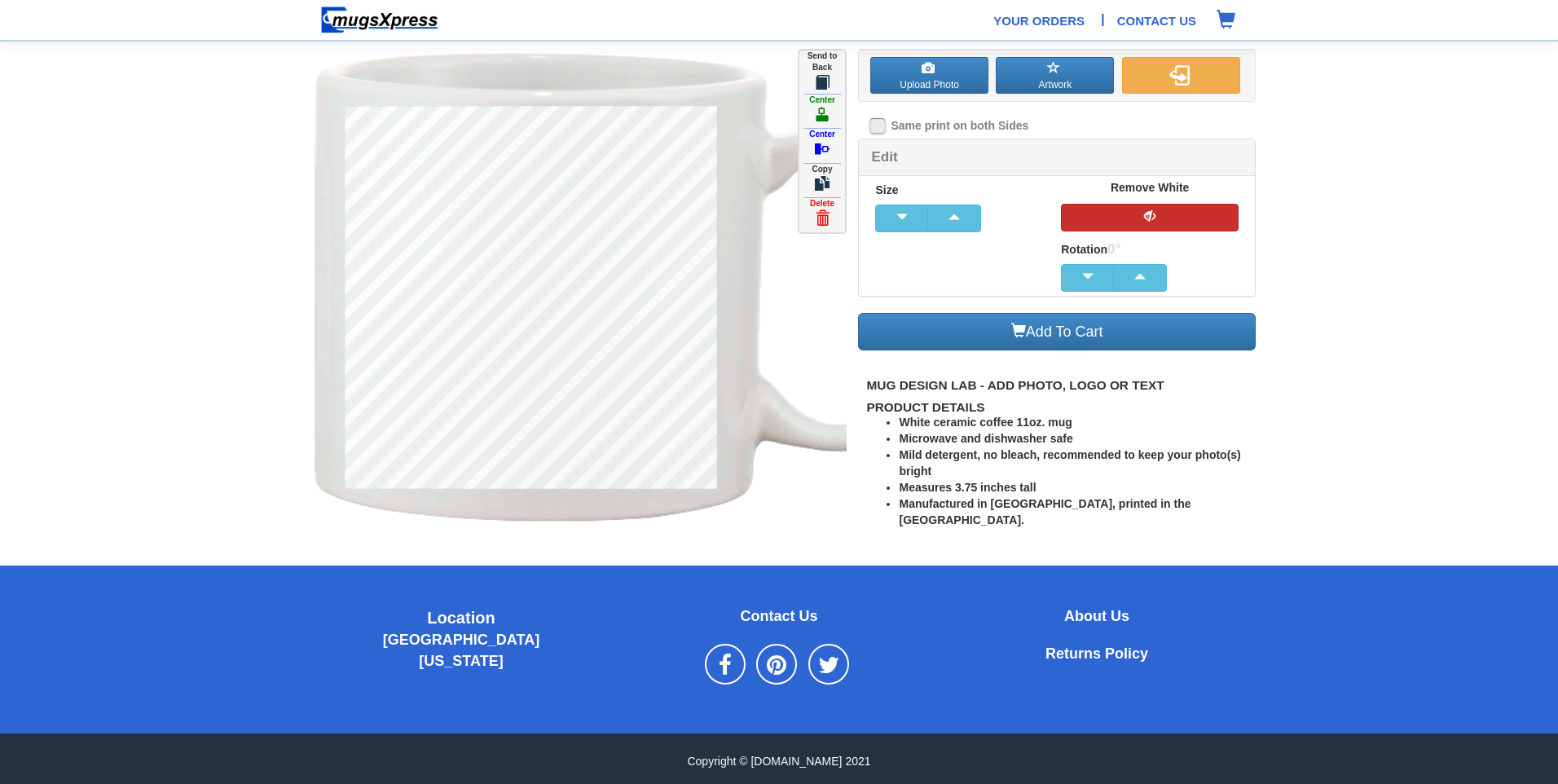
click at [1195, 220] on button "button" at bounding box center [1150, 217] width 177 height 28
drag, startPoint x: 1478, startPoint y: 280, endPoint x: 1457, endPoint y: 285, distance: 21.6
click at [1477, 281] on section "Upload Photo Artwork Front Back Click To Edit Click To Edit Color" at bounding box center [779, 275] width 1558 height 549
click at [1404, 334] on section "Upload Photo Artwork Front Back Click To Edit Click To Edit Color" at bounding box center [779, 275] width 1558 height 549
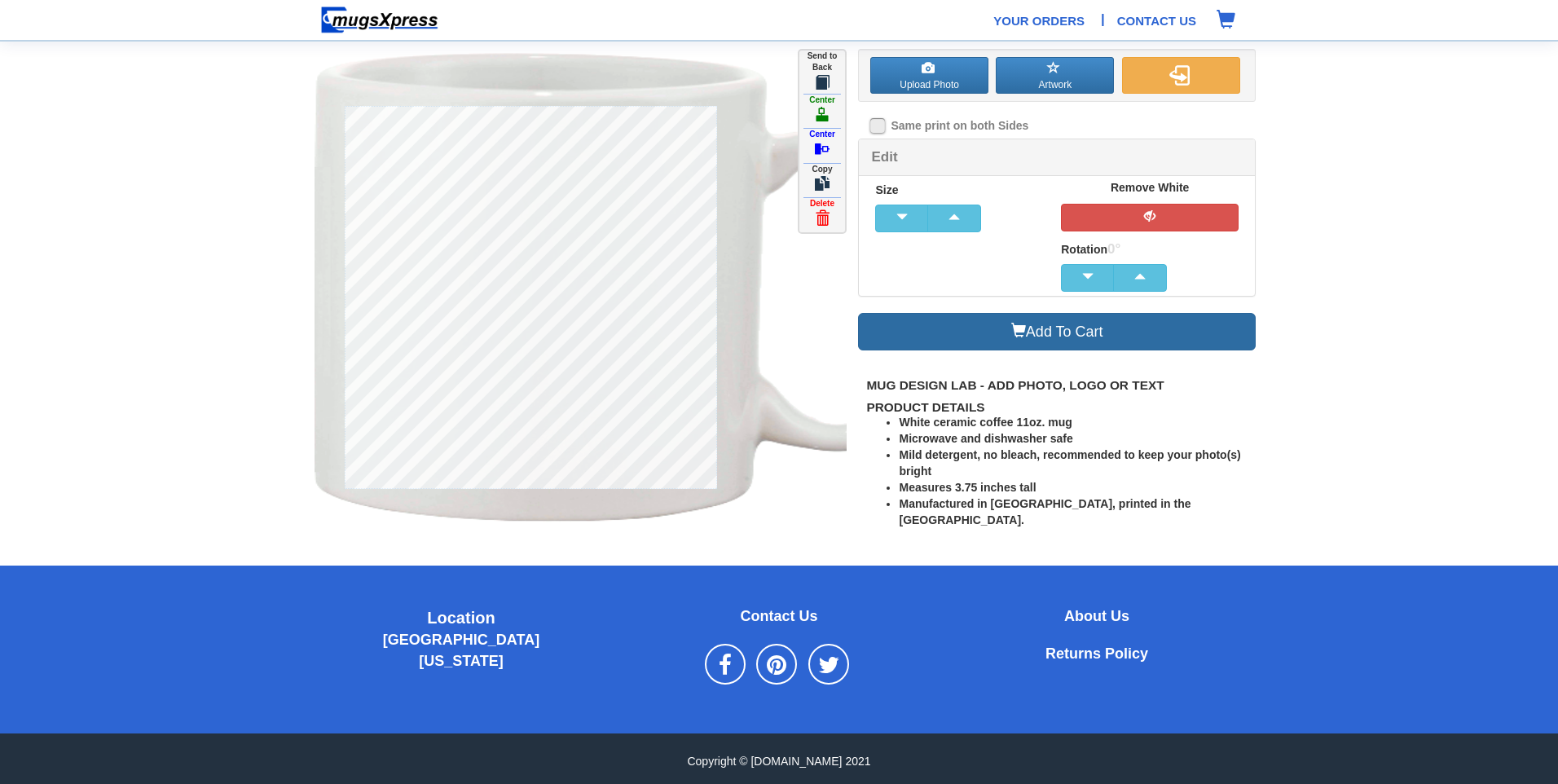
click at [1076, 334] on link "Add To Cart" at bounding box center [1056, 332] width 397 height 38
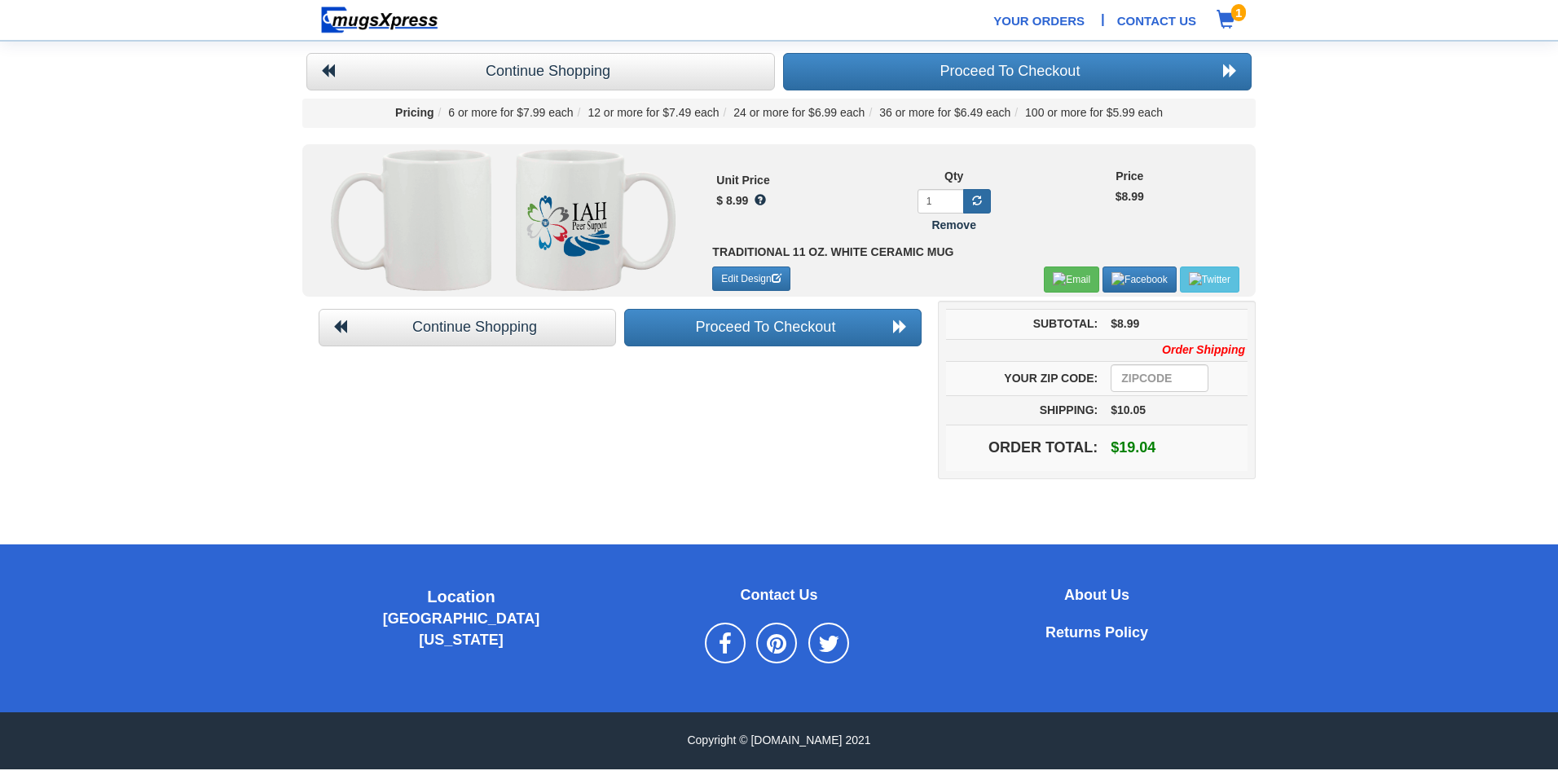
click at [970, 198] on link at bounding box center [977, 201] width 28 height 24
click at [947, 193] on input "1" at bounding box center [941, 201] width 46 height 24
type input "25"
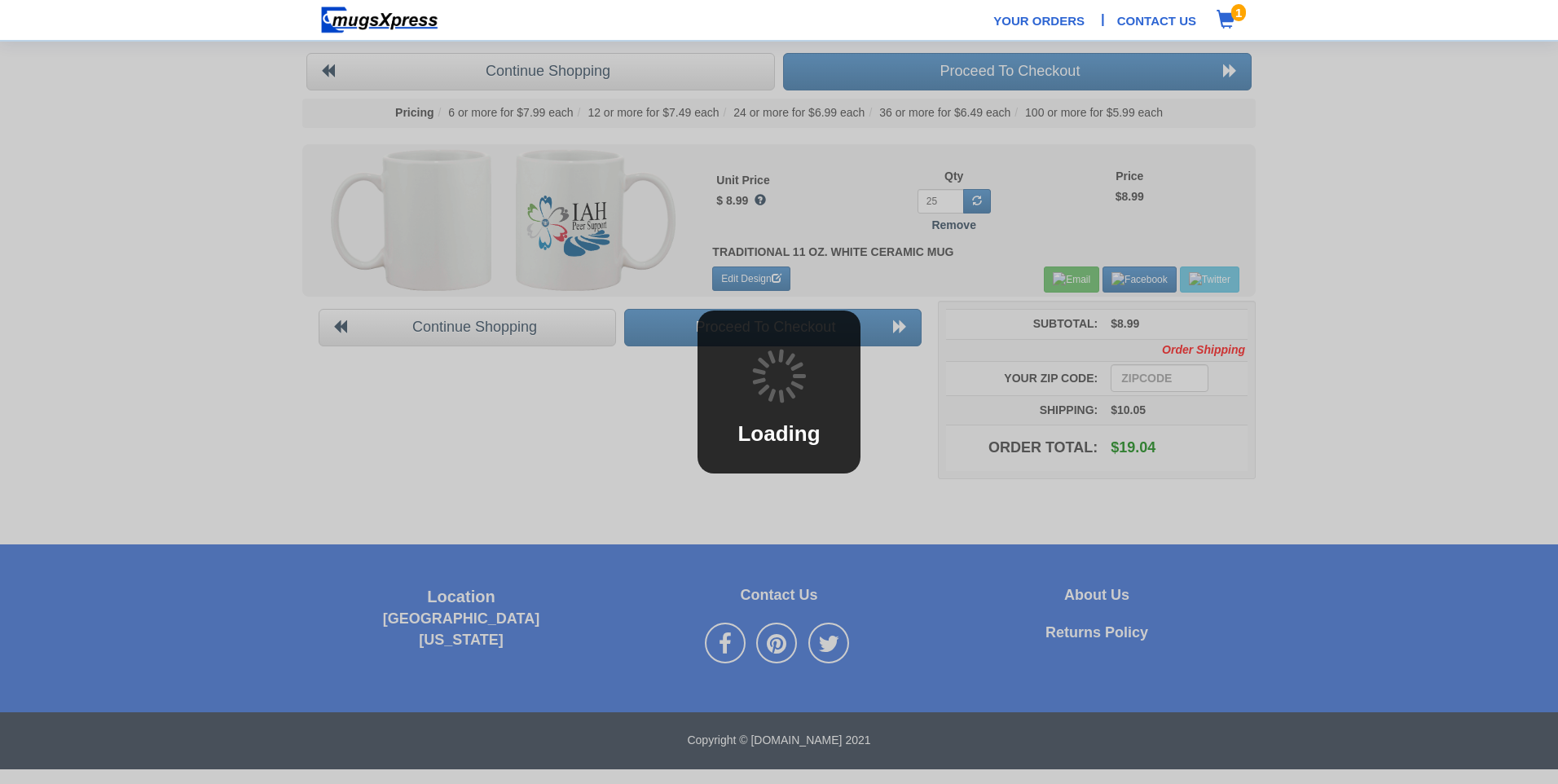
click at [1045, 217] on body "Your Orders | Contact Us 1 Your Cart Items Continue Shopping Proceed To Checkou…" at bounding box center [779, 384] width 1558 height 769
